Goal: Find specific page/section: Find specific page/section

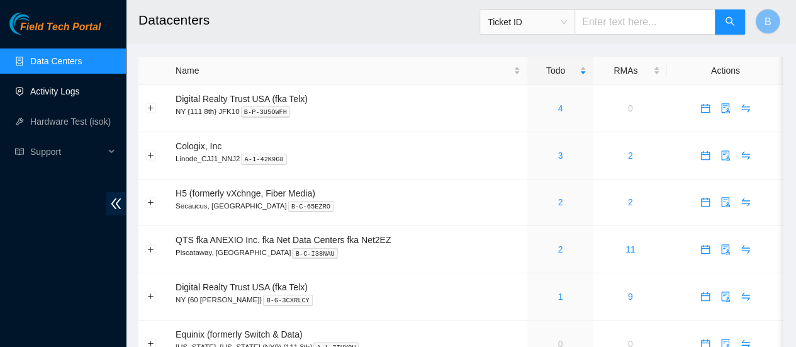
click at [79, 96] on link "Activity Logs" at bounding box center [55, 91] width 50 height 10
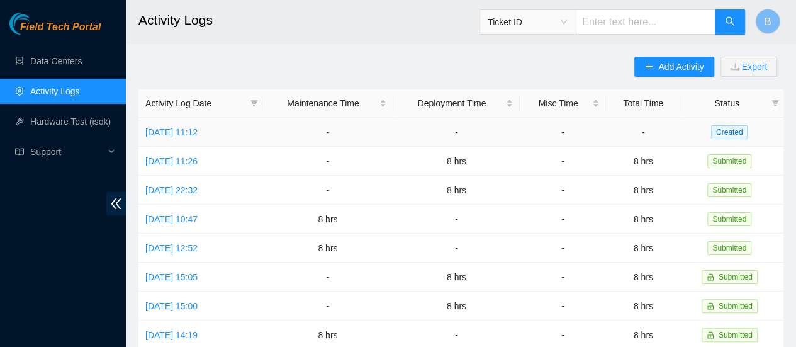
click at [211, 138] on td "Tue, 16 Sep 2025 11:12" at bounding box center [200, 132] width 124 height 29
click at [198, 132] on link "Tue, 16 Sep 2025 11:12" at bounding box center [171, 132] width 52 height 10
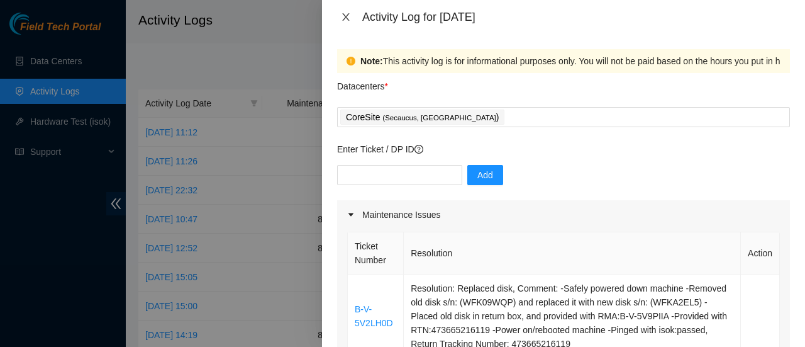
click at [352, 16] on button "Close" at bounding box center [346, 17] width 18 height 12
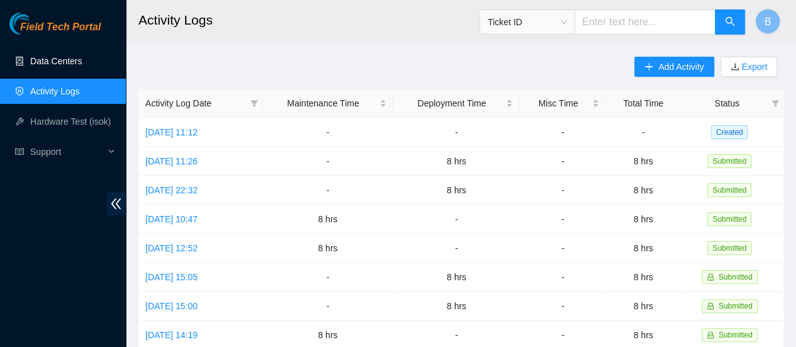
click at [53, 64] on link "Data Centers" at bounding box center [56, 61] width 52 height 10
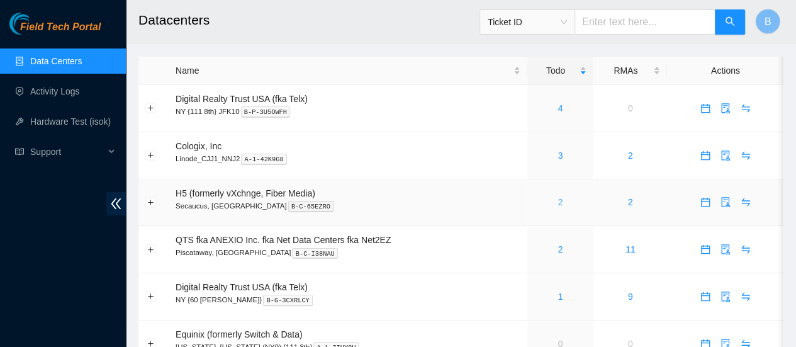
click at [558, 199] on link "2" at bounding box center [560, 202] width 5 height 10
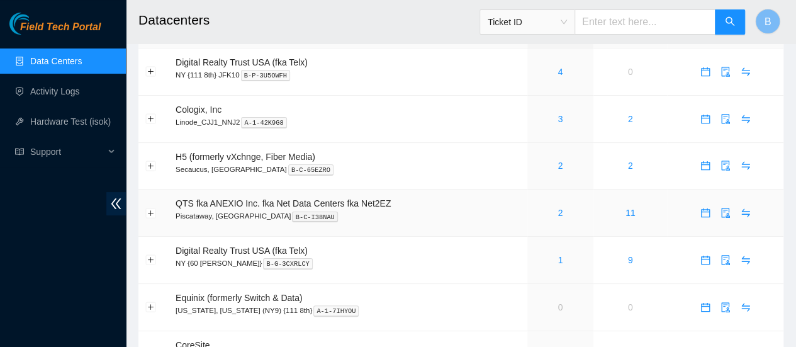
scroll to position [37, 0]
click at [558, 213] on link "2" at bounding box center [560, 212] width 5 height 10
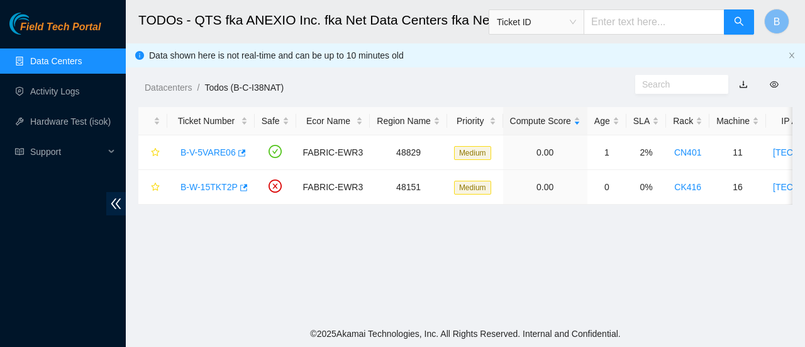
click at [62, 62] on link "Data Centers" at bounding box center [56, 61] width 52 height 10
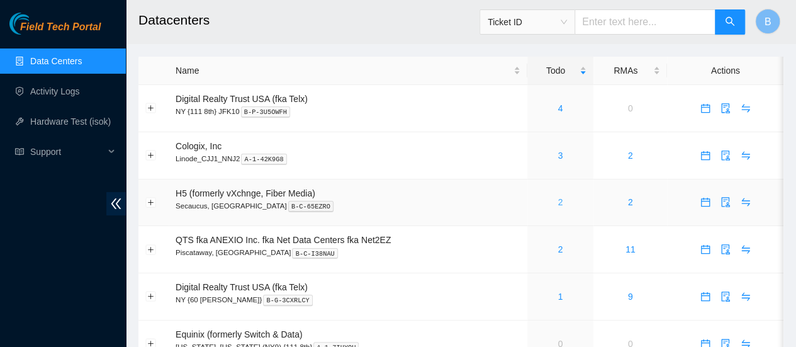
click at [559, 206] on link "2" at bounding box center [560, 202] width 5 height 10
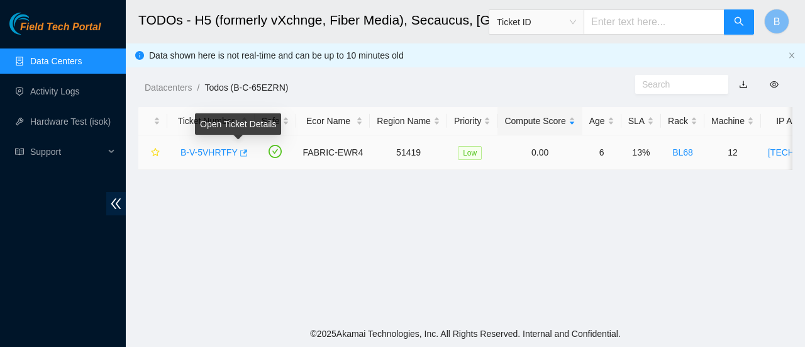
click at [239, 154] on icon "button" at bounding box center [242, 153] width 9 height 9
click at [58, 57] on link "Data Centers" at bounding box center [56, 61] width 52 height 10
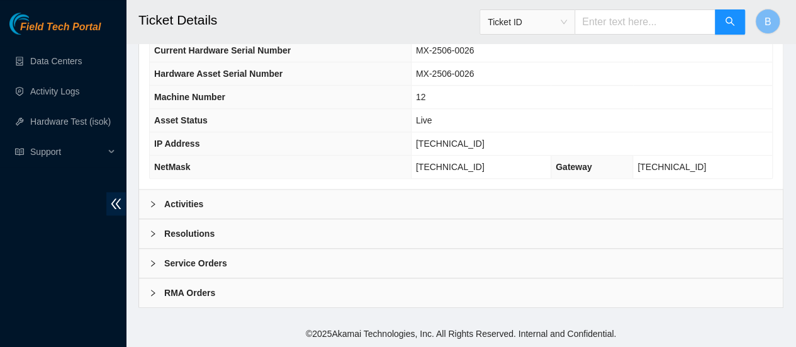
scroll to position [508, 0]
click at [159, 218] on div "Activities" at bounding box center [461, 203] width 644 height 29
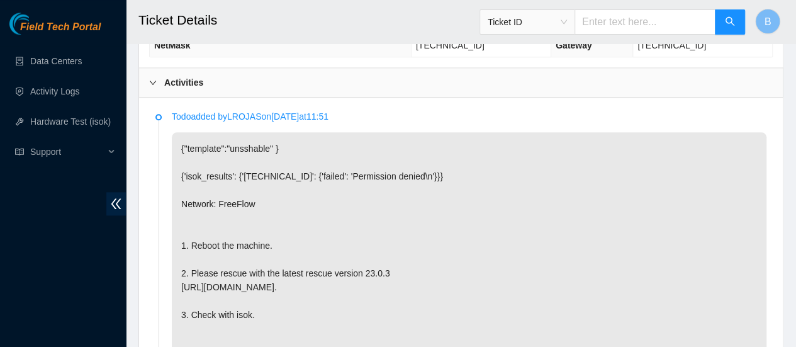
scroll to position [630, 0]
click at [77, 60] on link "Data Centers" at bounding box center [56, 61] width 52 height 10
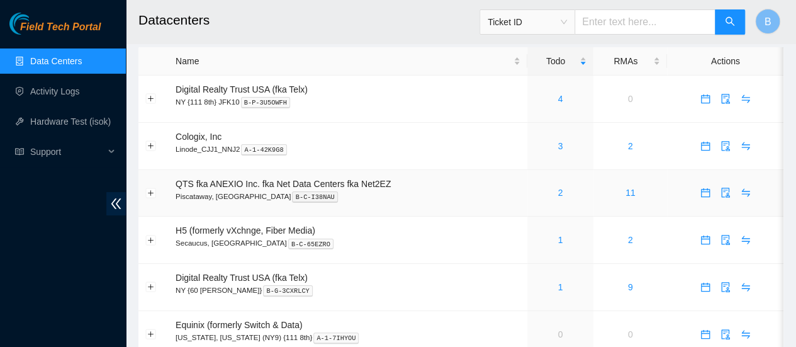
scroll to position [13, 0]
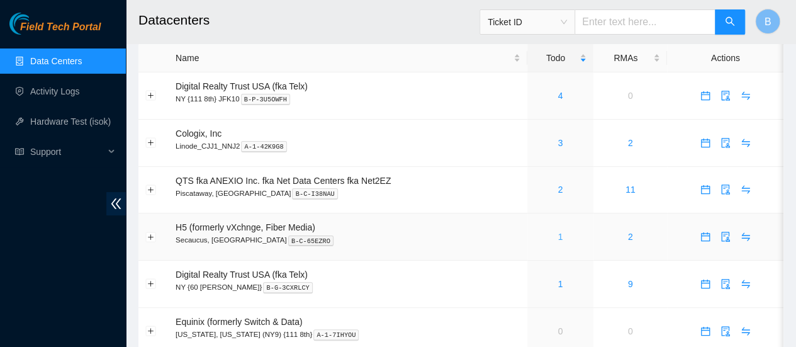
click at [561, 238] on link "1" at bounding box center [560, 237] width 5 height 10
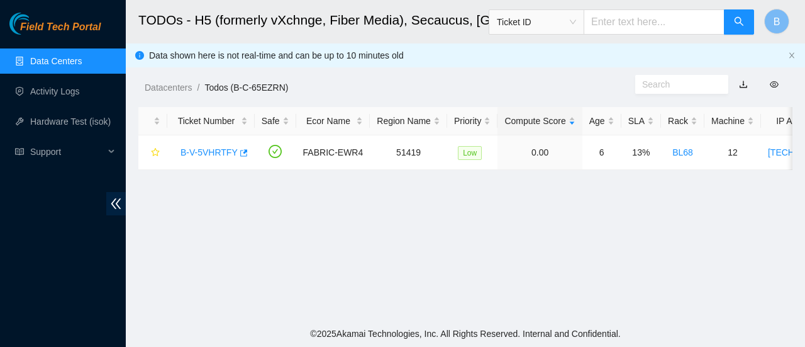
click at [39, 61] on link "Data Centers" at bounding box center [56, 61] width 52 height 10
